Goal: Transaction & Acquisition: Purchase product/service

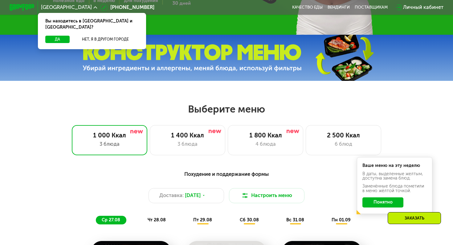
scroll to position [189, 0]
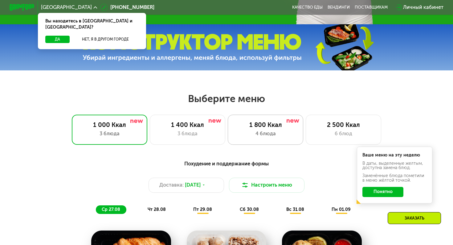
click at [259, 123] on div "1 800 Ккал" at bounding box center [265, 125] width 62 height 8
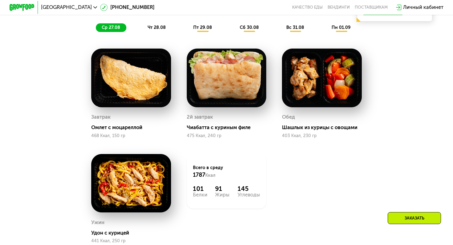
scroll to position [372, 0]
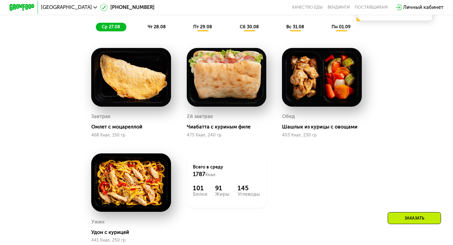
click at [162, 26] on span "чт 28.08" at bounding box center [156, 26] width 18 height 5
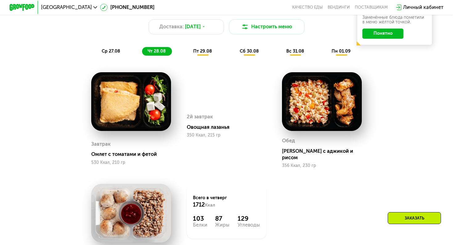
scroll to position [332, 0]
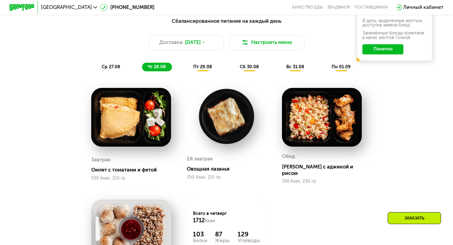
click at [197, 66] on span "пт 29.08" at bounding box center [202, 66] width 19 height 5
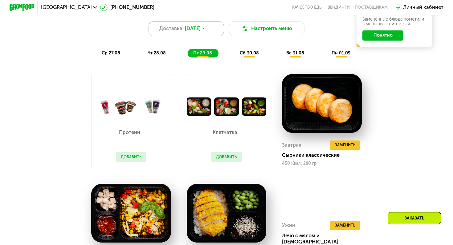
scroll to position [326, 0]
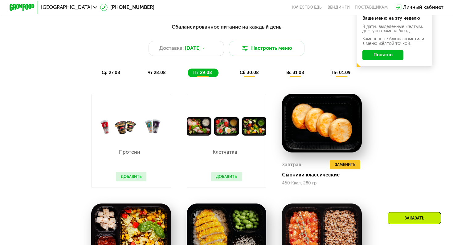
click at [242, 78] on div "Сбалансированное питание на каждый день Доставка: [DATE] Настроить меню ср 27.0…" at bounding box center [226, 50] width 380 height 62
click at [280, 76] on div "сб 30.08" at bounding box center [295, 73] width 30 height 9
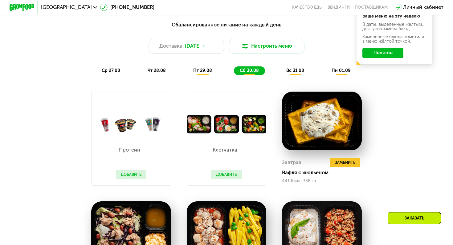
scroll to position [300, 0]
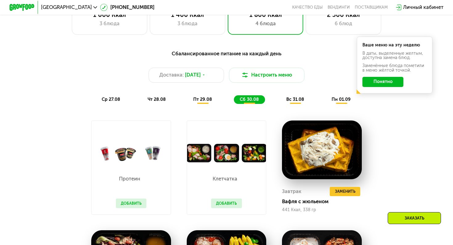
click at [326, 96] on div "вс 31.08" at bounding box center [341, 99] width 31 height 9
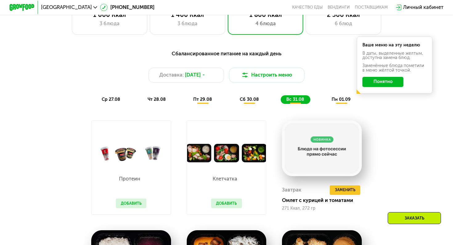
click at [366, 84] on button "Понятно" at bounding box center [382, 82] width 41 height 10
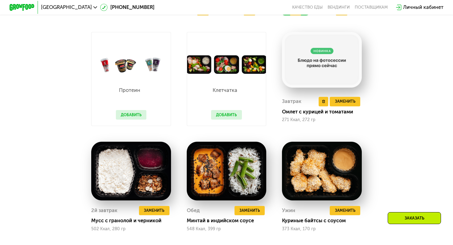
scroll to position [433, 0]
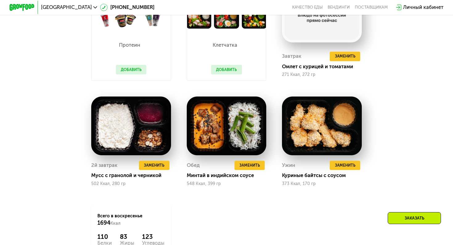
click at [393, 219] on div "Заказать" at bounding box center [413, 218] width 53 height 12
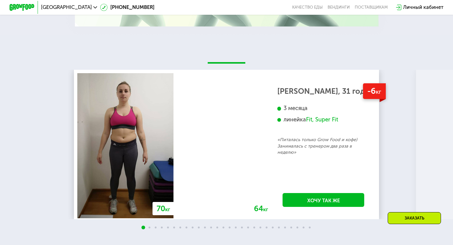
scroll to position [1169, 0]
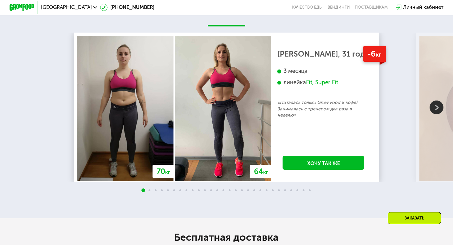
click at [437, 110] on img at bounding box center [436, 108] width 14 height 14
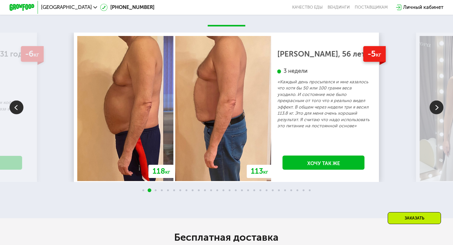
click at [437, 110] on img at bounding box center [436, 108] width 14 height 14
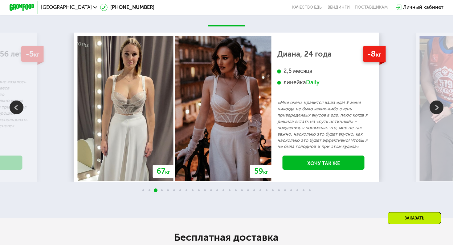
click at [437, 110] on img at bounding box center [436, 108] width 14 height 14
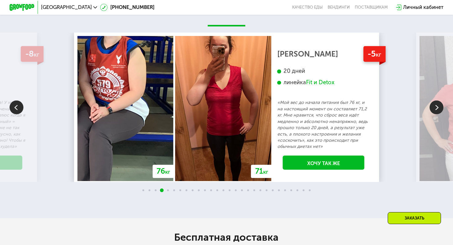
click at [437, 110] on img at bounding box center [436, 108] width 14 height 14
